Goal: Book appointment/travel/reservation

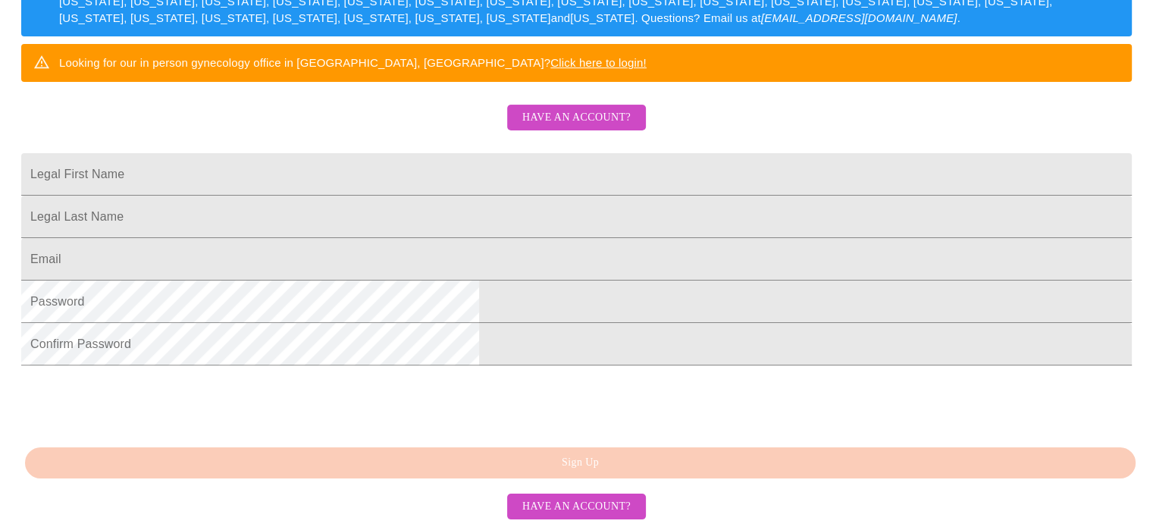
scroll to position [396, 0]
click at [534, 511] on span "Have an account?" at bounding box center [576, 506] width 108 height 19
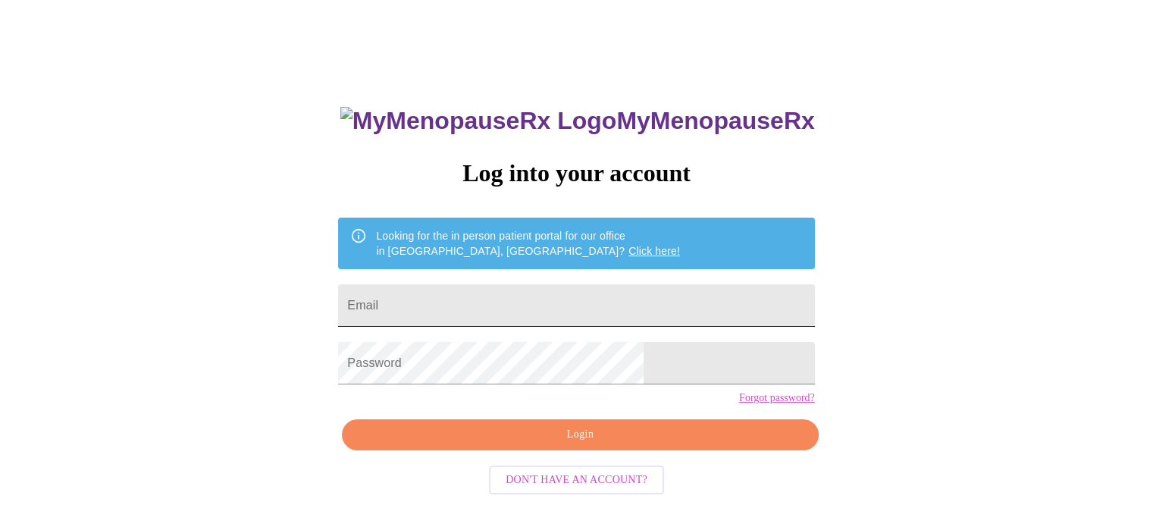
click at [558, 298] on input "Email" at bounding box center [576, 305] width 476 height 42
type input "[EMAIL_ADDRESS][DOMAIN_NAME]"
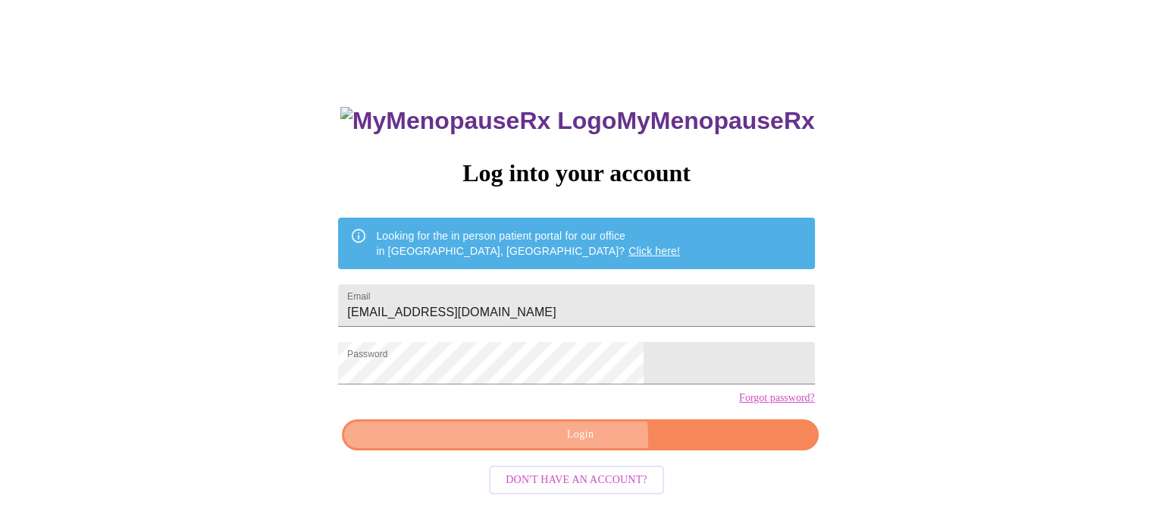
click at [533, 444] on span "Login" at bounding box center [579, 434] width 441 height 19
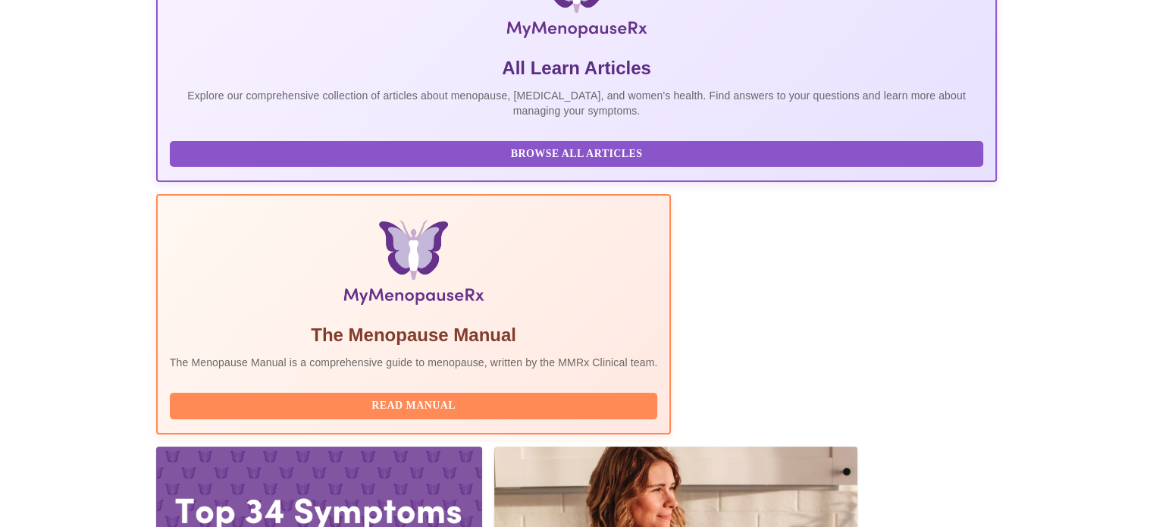
scroll to position [300, 0]
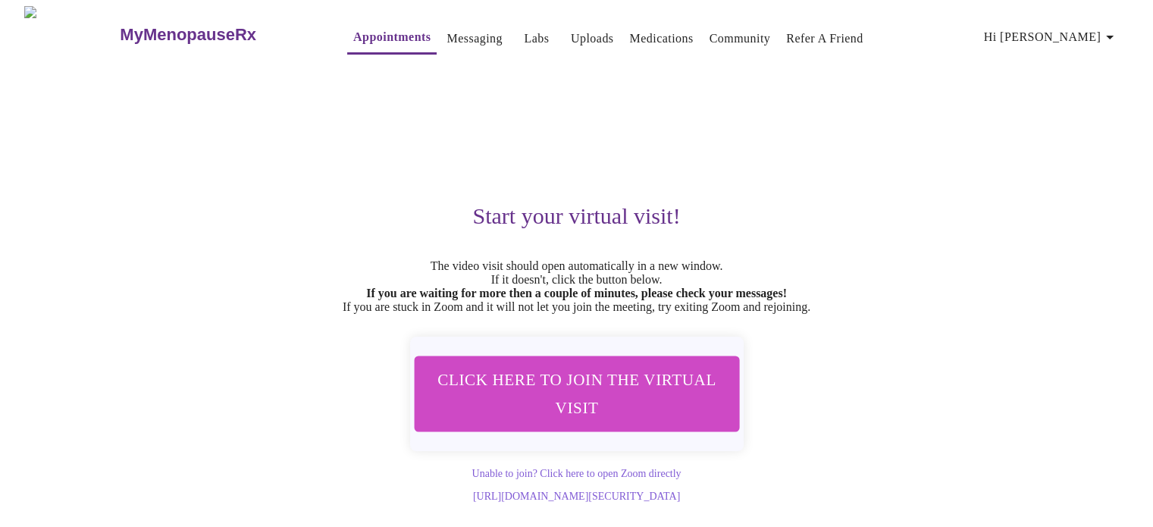
click at [594, 400] on span "Click here to join the virtual visit" at bounding box center [575, 393] width 285 height 56
